Goal: Task Accomplishment & Management: Complete application form

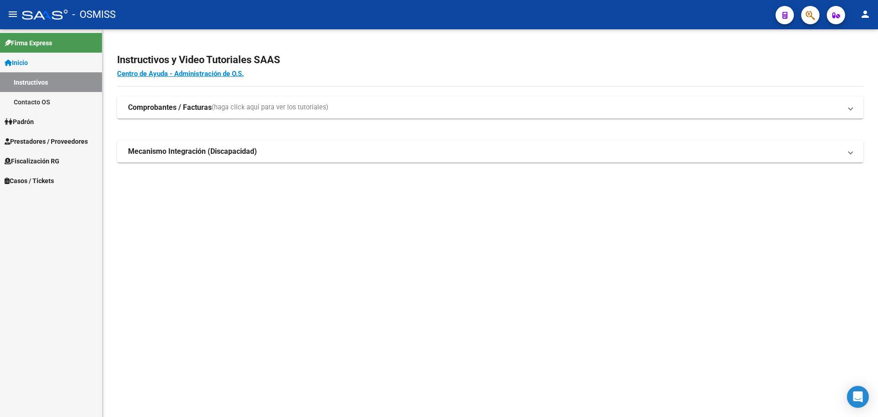
click at [19, 178] on span "Casos / Tickets" at bounding box center [29, 181] width 49 height 10
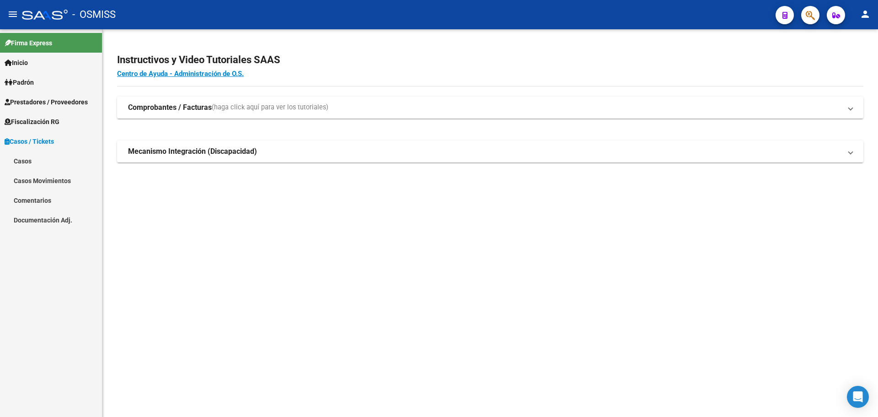
click at [30, 158] on link "Casos" at bounding box center [51, 161] width 102 height 20
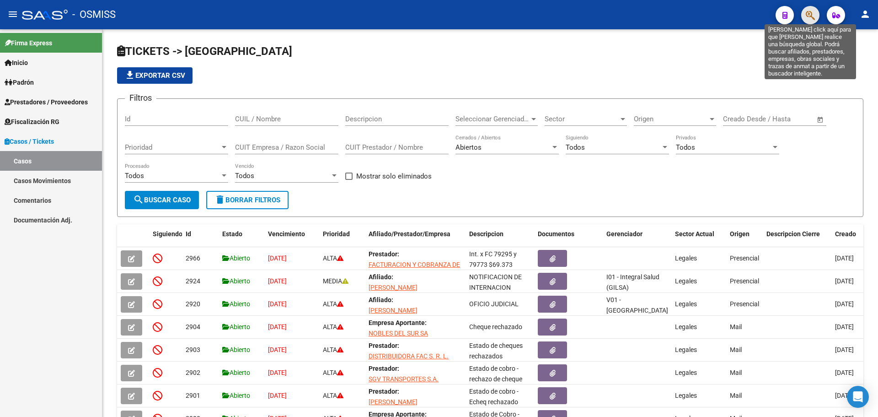
click at [811, 11] on icon "button" at bounding box center [810, 15] width 9 height 11
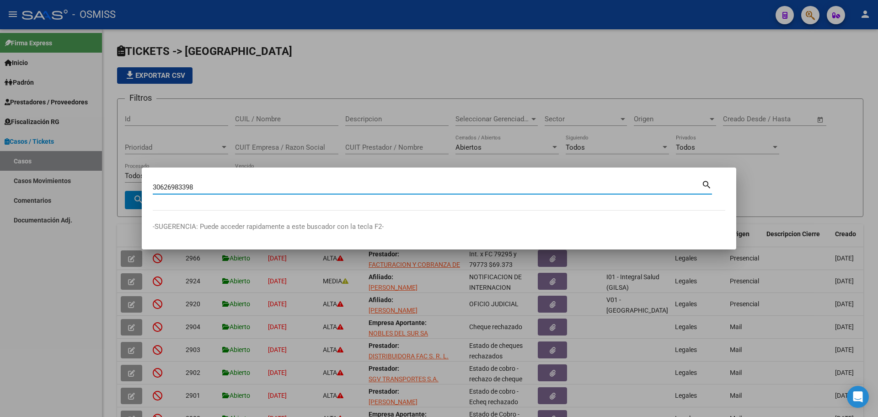
type input "30626983398"
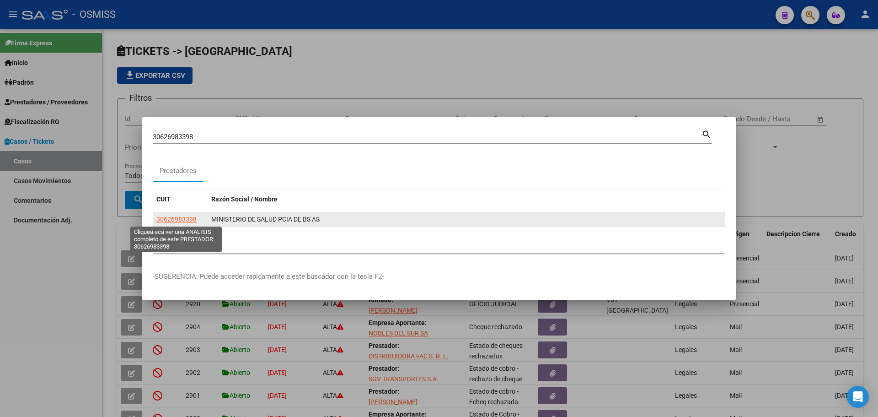
click at [171, 217] on span "30626983398" at bounding box center [176, 218] width 40 height 7
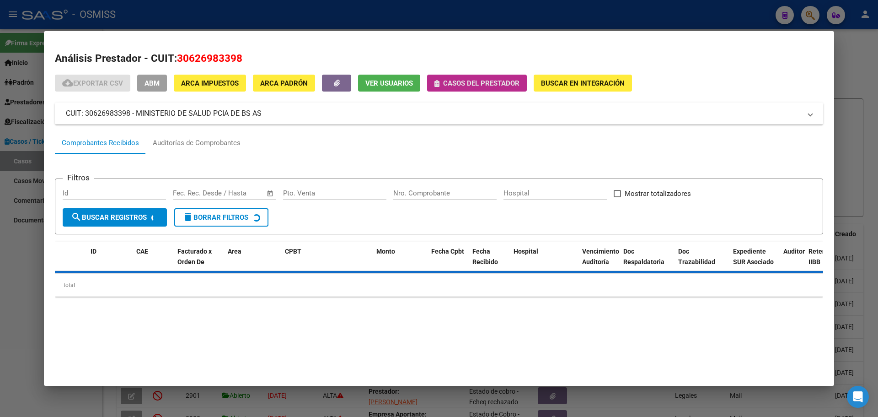
click at [438, 84] on icon "button" at bounding box center [437, 83] width 5 height 7
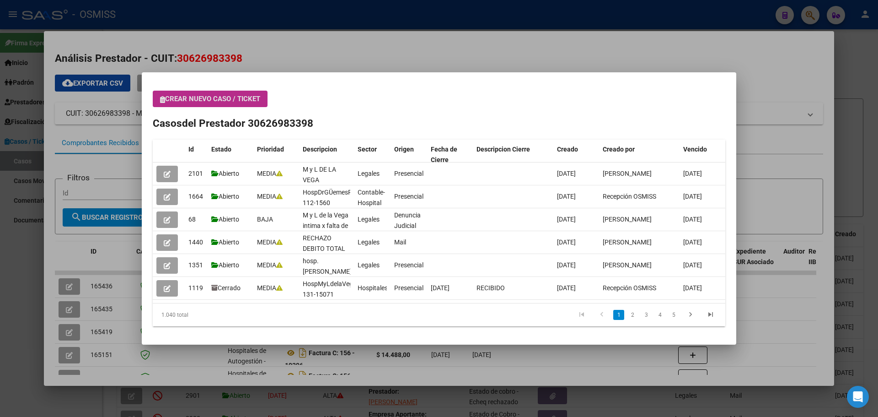
click at [161, 98] on icon "button" at bounding box center [162, 99] width 5 height 7
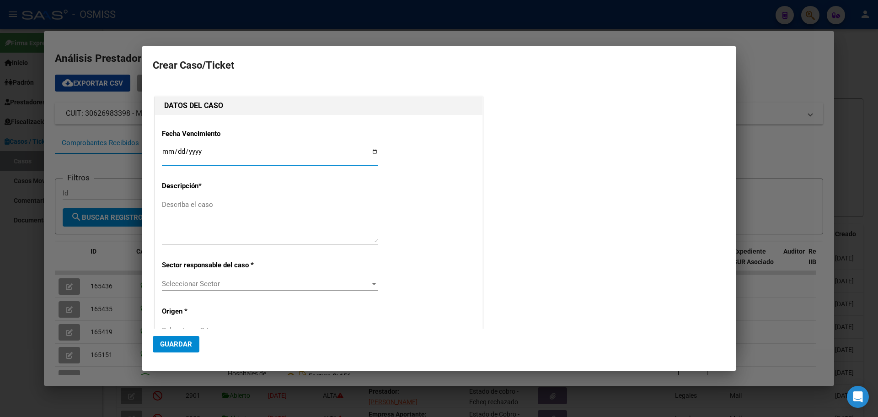
click at [371, 150] on input "Ingresar fecha" at bounding box center [270, 155] width 216 height 15
type input "[DATE]"
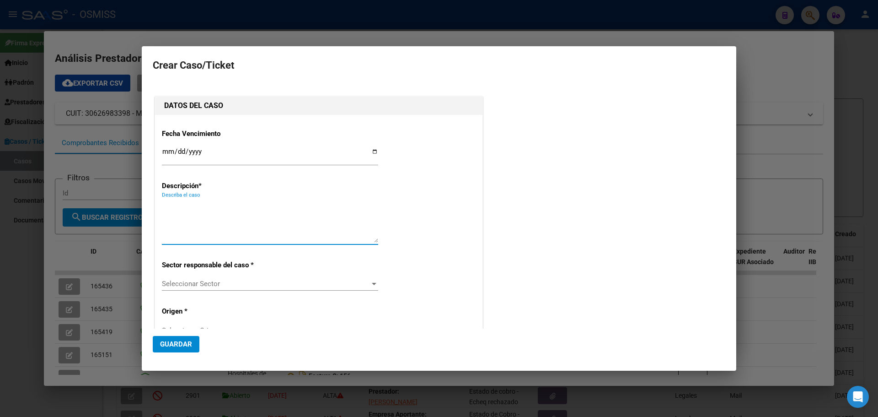
click at [163, 204] on textarea "Describa el caso" at bounding box center [270, 220] width 216 height 43
type textarea "HospDr,GüemesNotaDeCred 112-551"
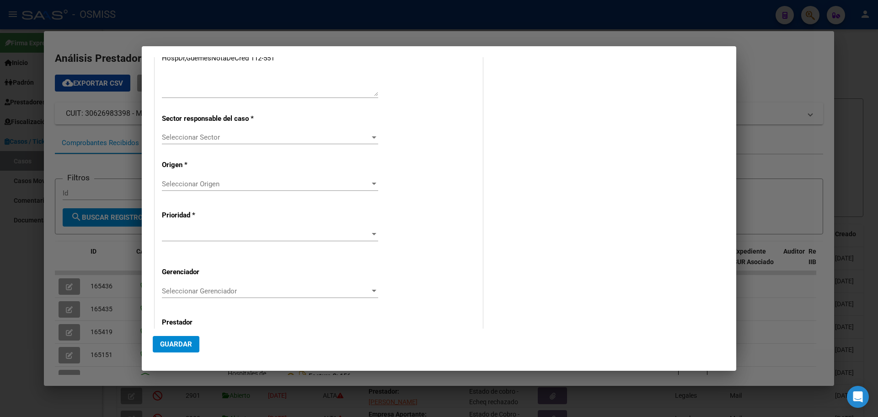
scroll to position [185, 0]
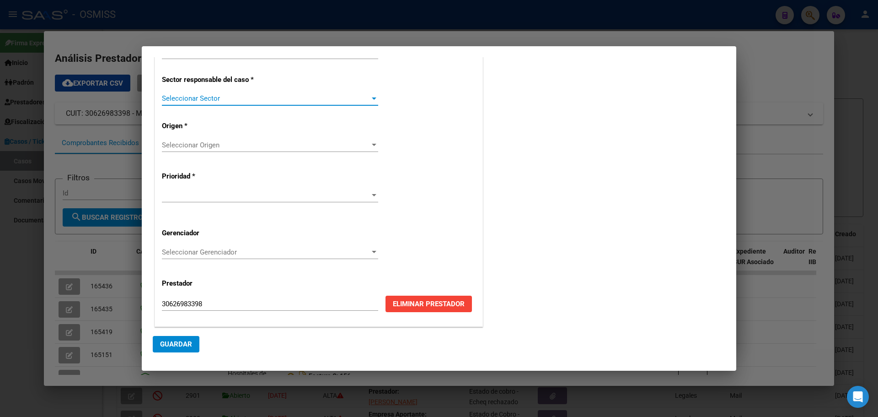
click at [372, 97] on div at bounding box center [374, 98] width 5 height 2
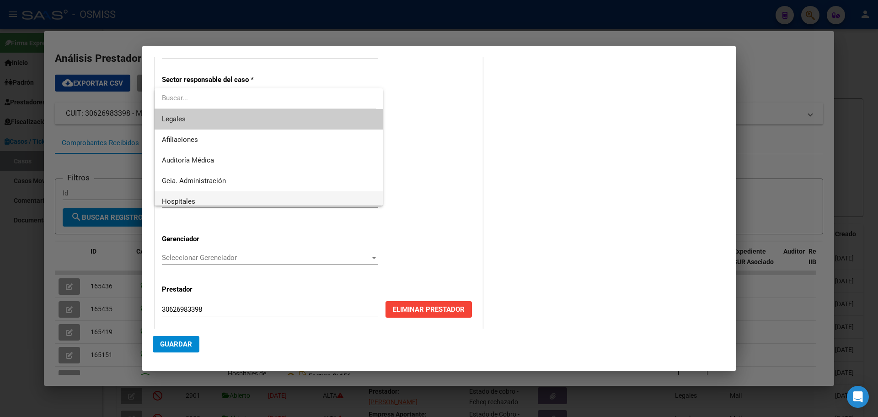
click at [198, 199] on span "Hospitales" at bounding box center [269, 201] width 214 height 21
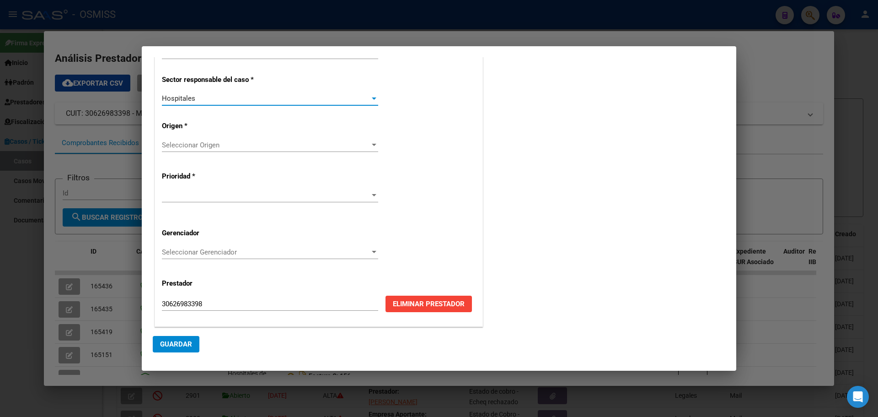
scroll to position [6, 0]
click at [372, 144] on div at bounding box center [374, 145] width 5 height 2
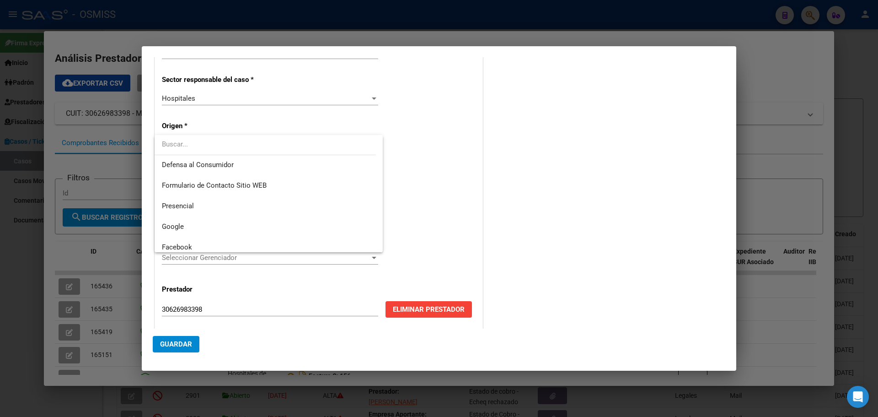
scroll to position [116, 0]
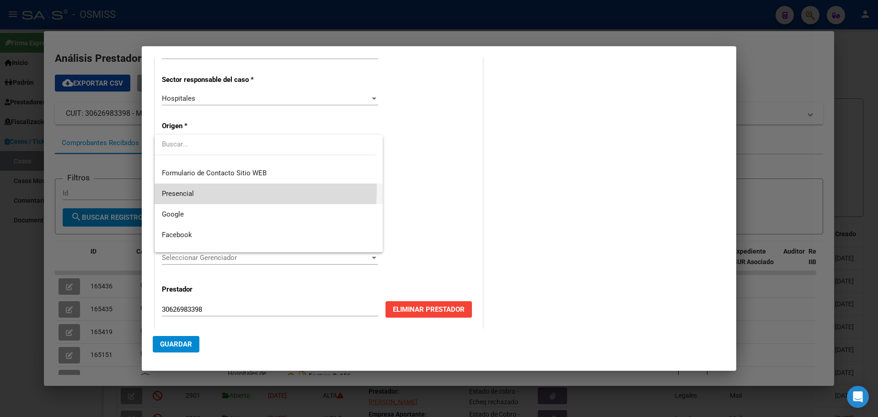
click at [217, 191] on span "Presencial" at bounding box center [269, 193] width 214 height 21
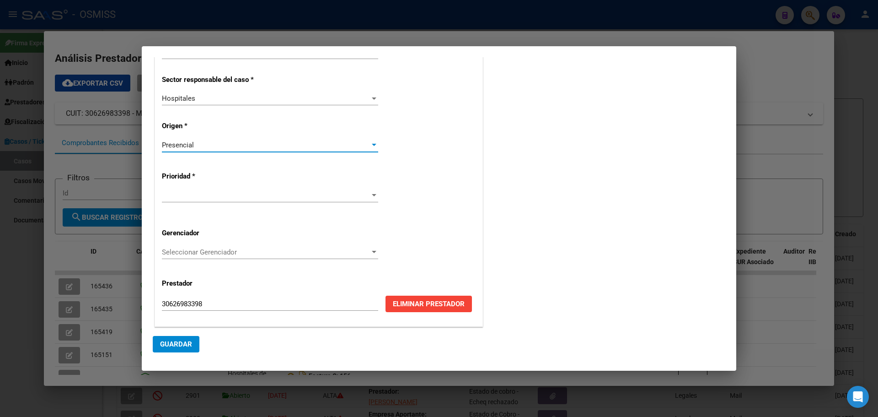
click at [372, 195] on div at bounding box center [374, 195] width 5 height 2
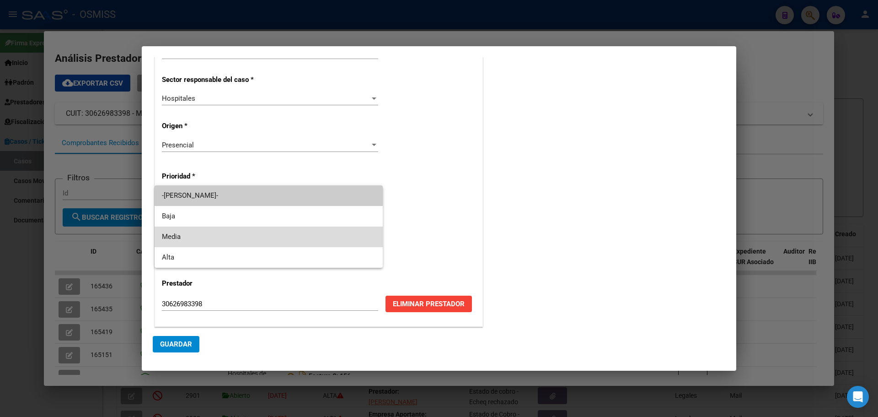
click at [169, 234] on span "Media" at bounding box center [269, 236] width 214 height 21
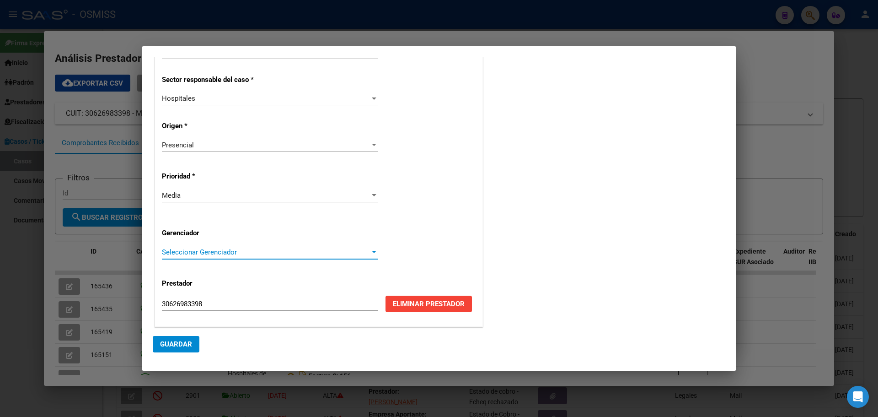
click at [372, 252] on div at bounding box center [374, 252] width 5 height 2
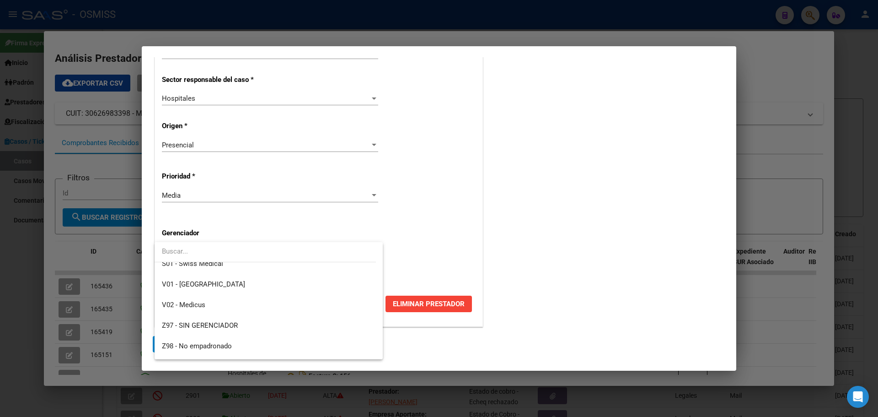
scroll to position [274, 0]
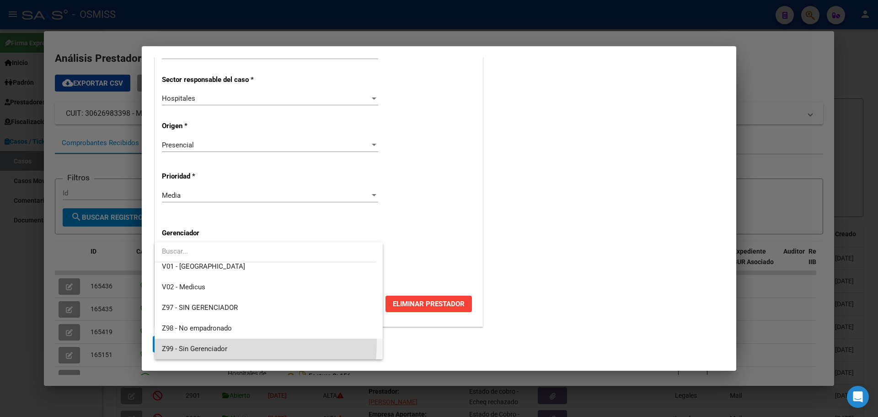
click at [204, 343] on span "Z99 - Sin Gerenciador" at bounding box center [269, 348] width 214 height 21
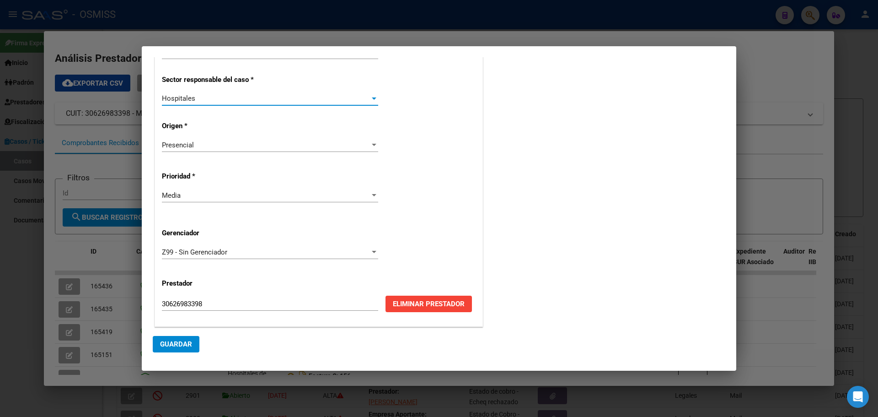
click at [372, 98] on div at bounding box center [374, 98] width 5 height 2
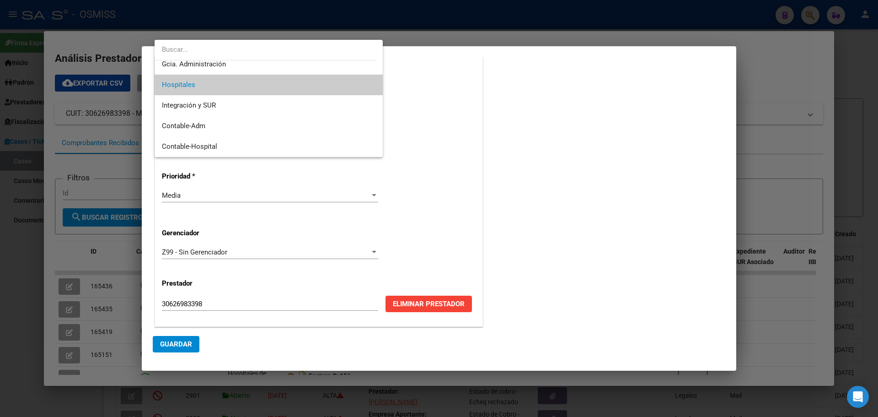
scroll to position [85, 0]
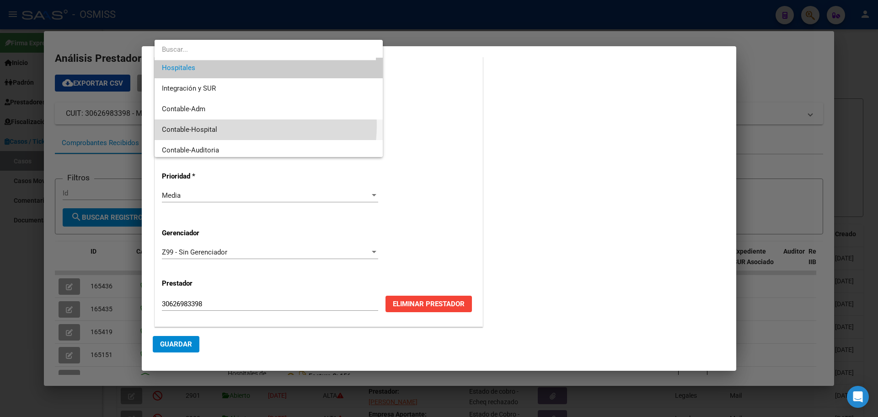
click at [211, 124] on span "Contable-Hospital" at bounding box center [269, 129] width 214 height 21
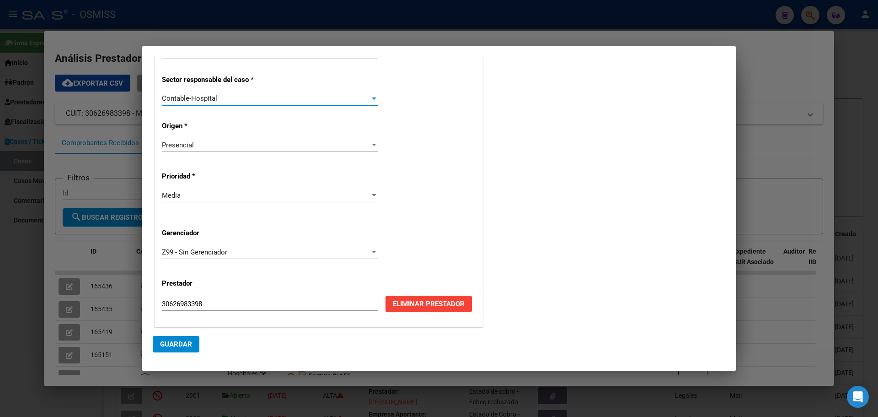
click at [166, 341] on span "Guardar" at bounding box center [176, 344] width 32 height 8
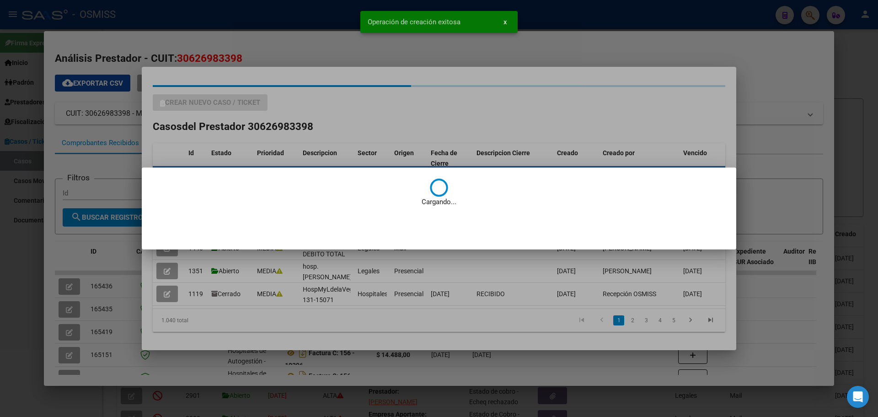
scroll to position [0, 0]
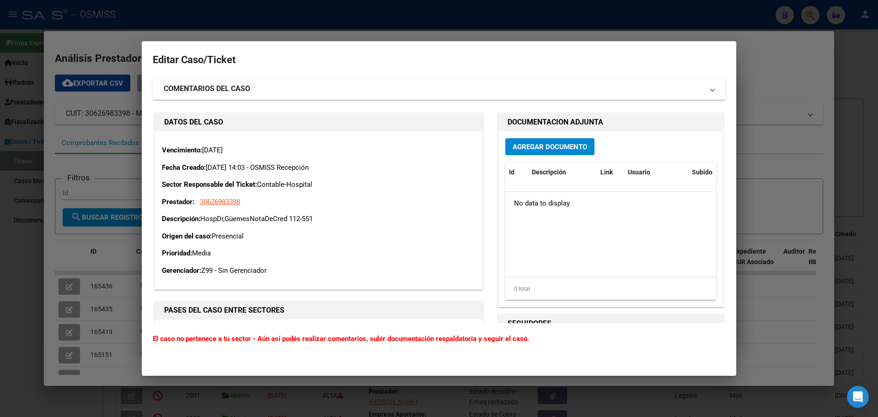
click at [549, 149] on span "Agregar Documento" at bounding box center [550, 147] width 75 height 8
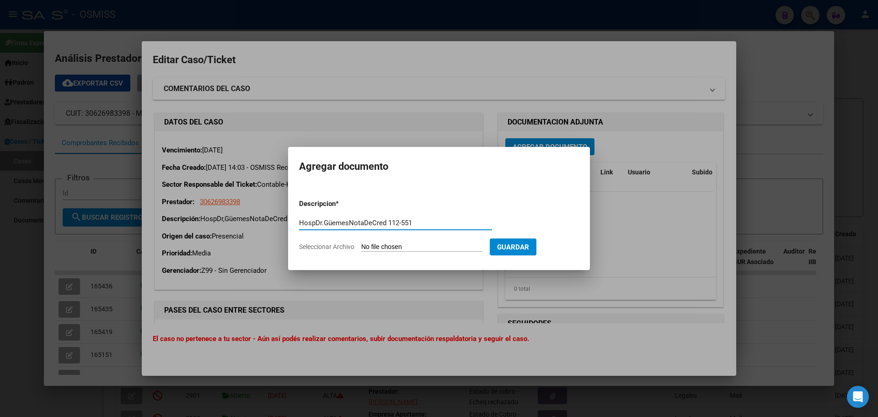
type input "HospDr.GüemesNotaDeCred 112-551"
click at [347, 246] on span "Seleccionar Archivo" at bounding box center [326, 246] width 55 height 7
click at [361, 246] on input "Seleccionar Archivo" at bounding box center [421, 247] width 121 height 9
type input "C:\fakepath\NotaDeCred 551.pdf"
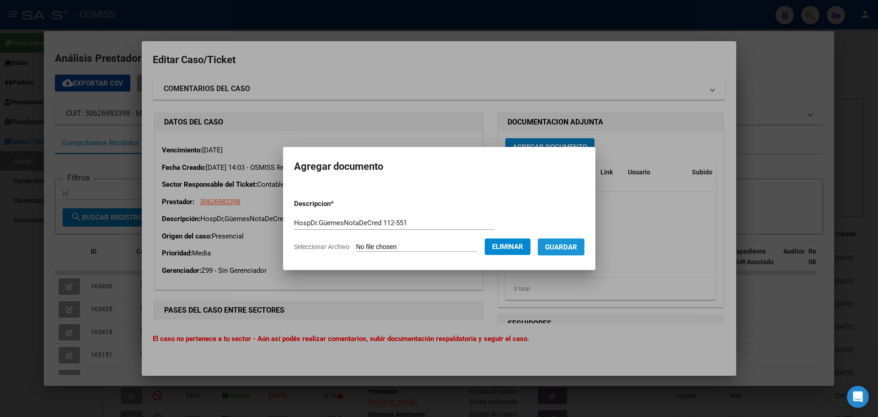
click at [571, 247] on span "Guardar" at bounding box center [561, 247] width 32 height 8
